Goal: Task Accomplishment & Management: Manage account settings

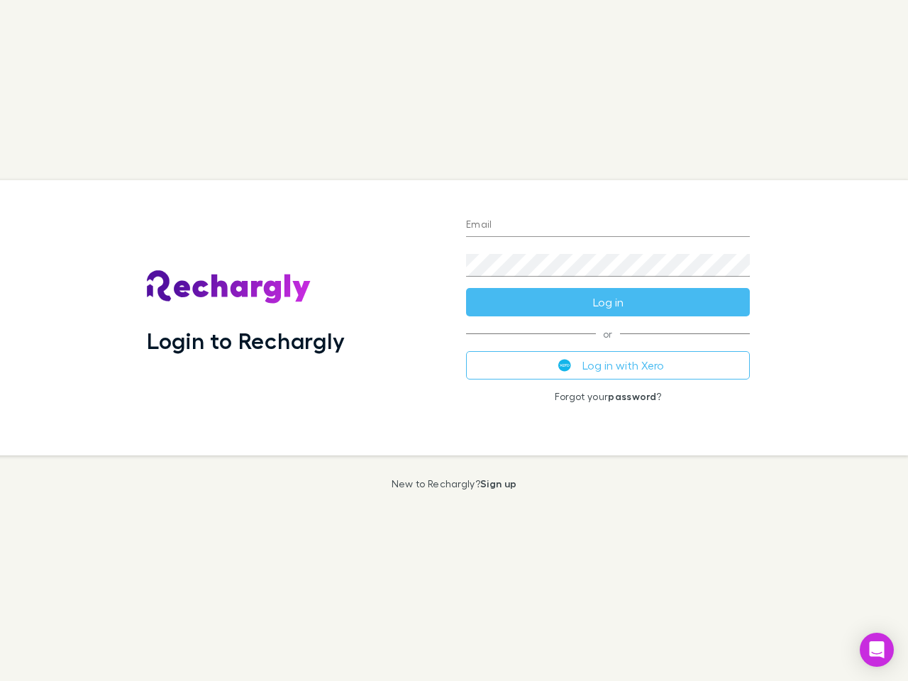
click at [454, 340] on div "Login to Rechargly" at bounding box center [294, 317] width 319 height 275
click at [608, 225] on input "Email" at bounding box center [608, 225] width 284 height 23
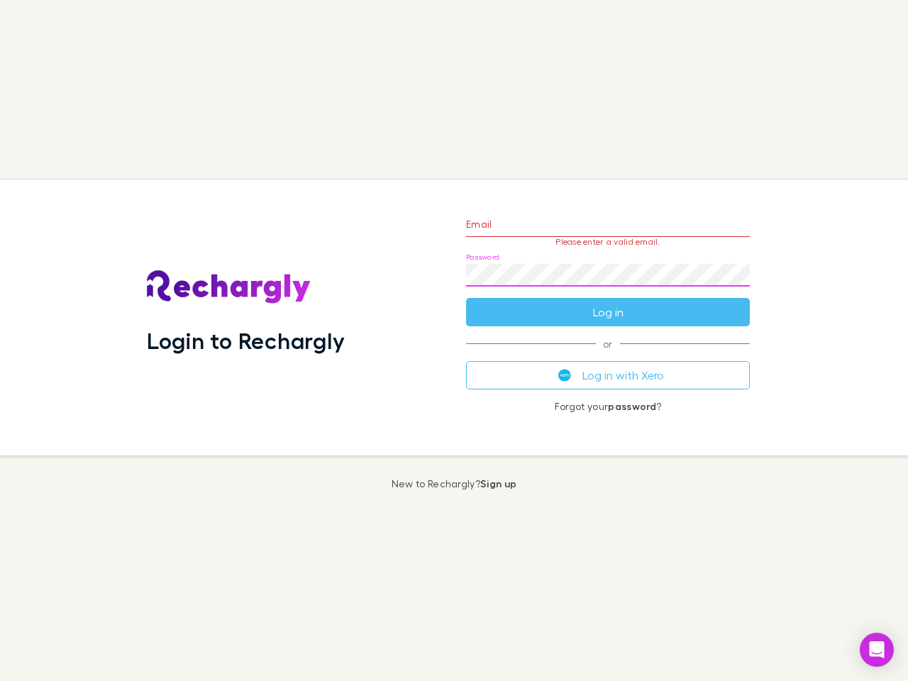
click at [608, 302] on form "Email Please enter a valid email. Password Log in" at bounding box center [608, 264] width 284 height 123
click at [608, 365] on div "Email Please enter a valid email. Password Log in or Log in with Xero Forgot yo…" at bounding box center [607, 317] width 306 height 275
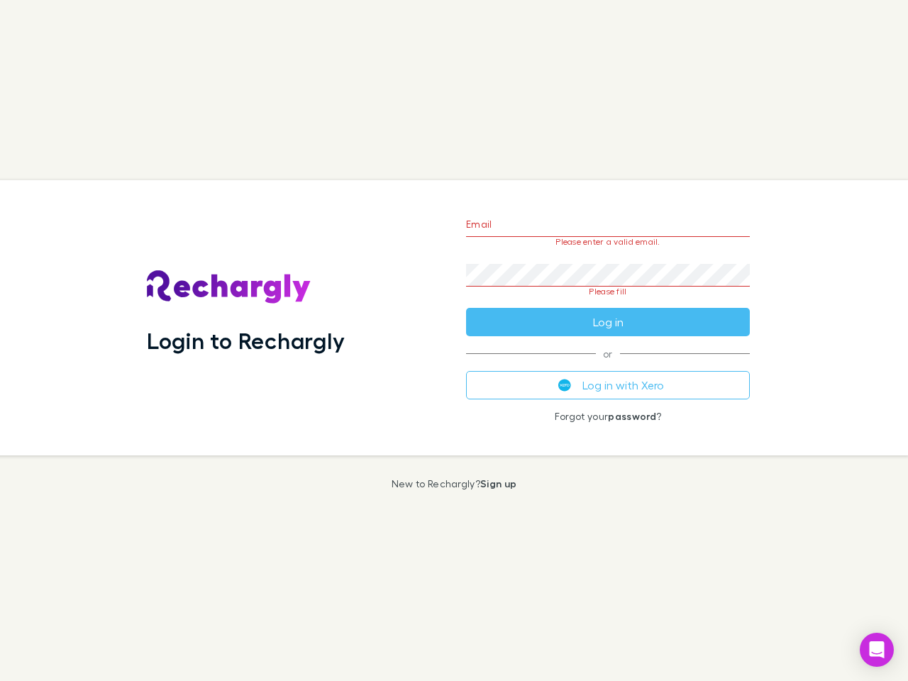
click at [876, 649] on icon "Open Intercom Messenger" at bounding box center [876, 649] width 15 height 17
